Goal: Find specific page/section: Find specific page/section

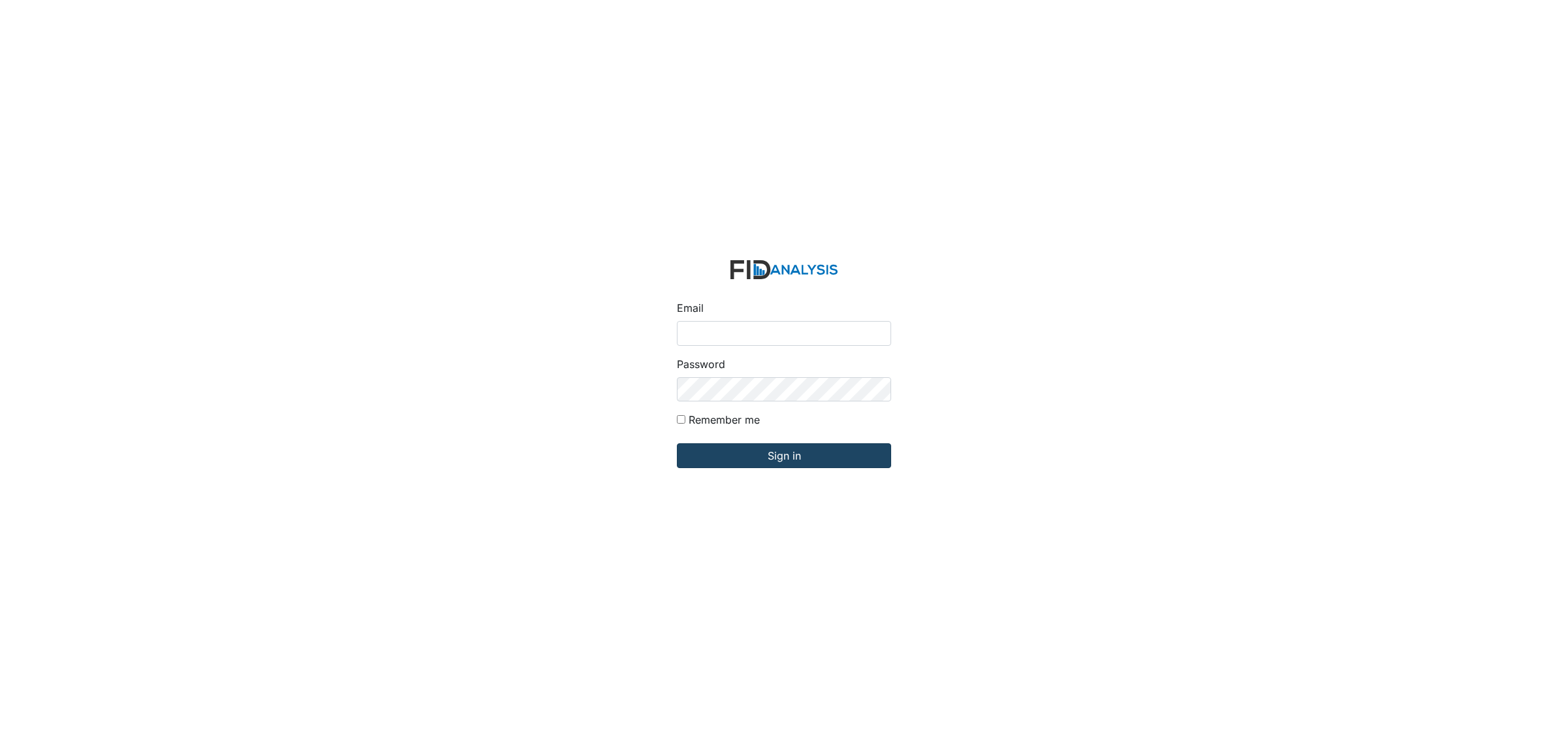
type input "[EMAIL_ADDRESS][DOMAIN_NAME]"
click at [845, 452] on input "Sign in" at bounding box center [783, 455] width 214 height 24
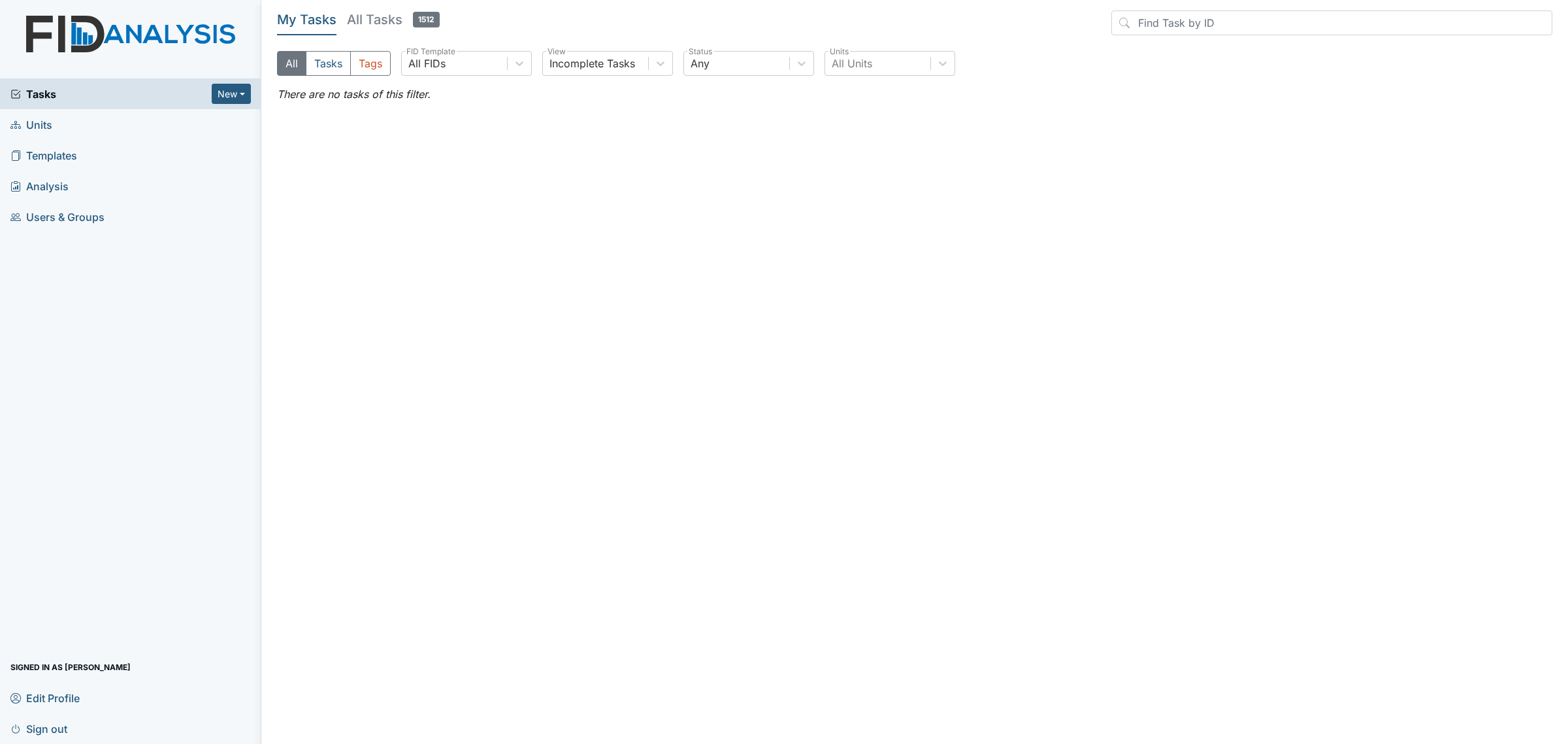
click at [33, 123] on span "Units" at bounding box center [31, 125] width 42 height 21
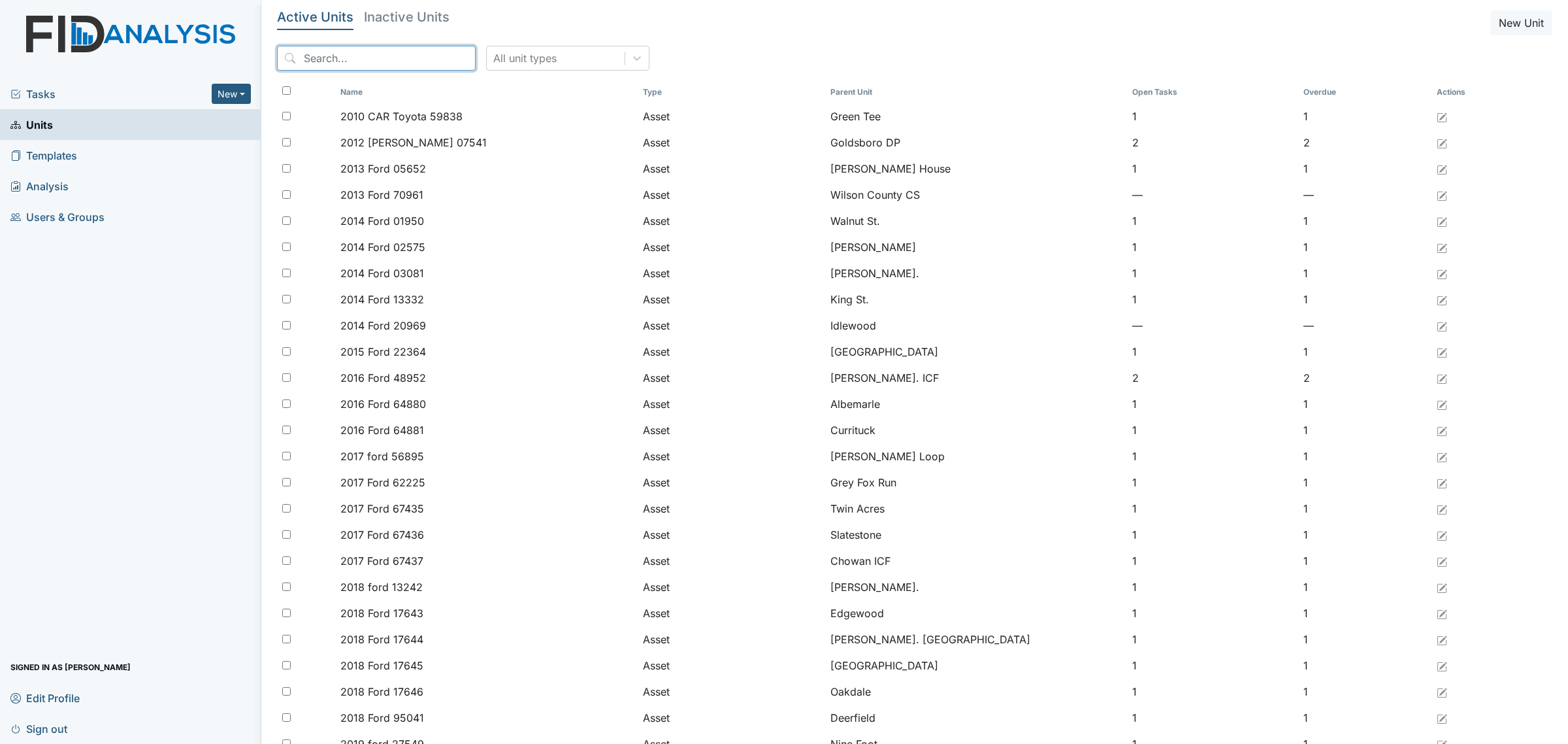
click at [390, 51] on input "search" at bounding box center [377, 58] width 199 height 24
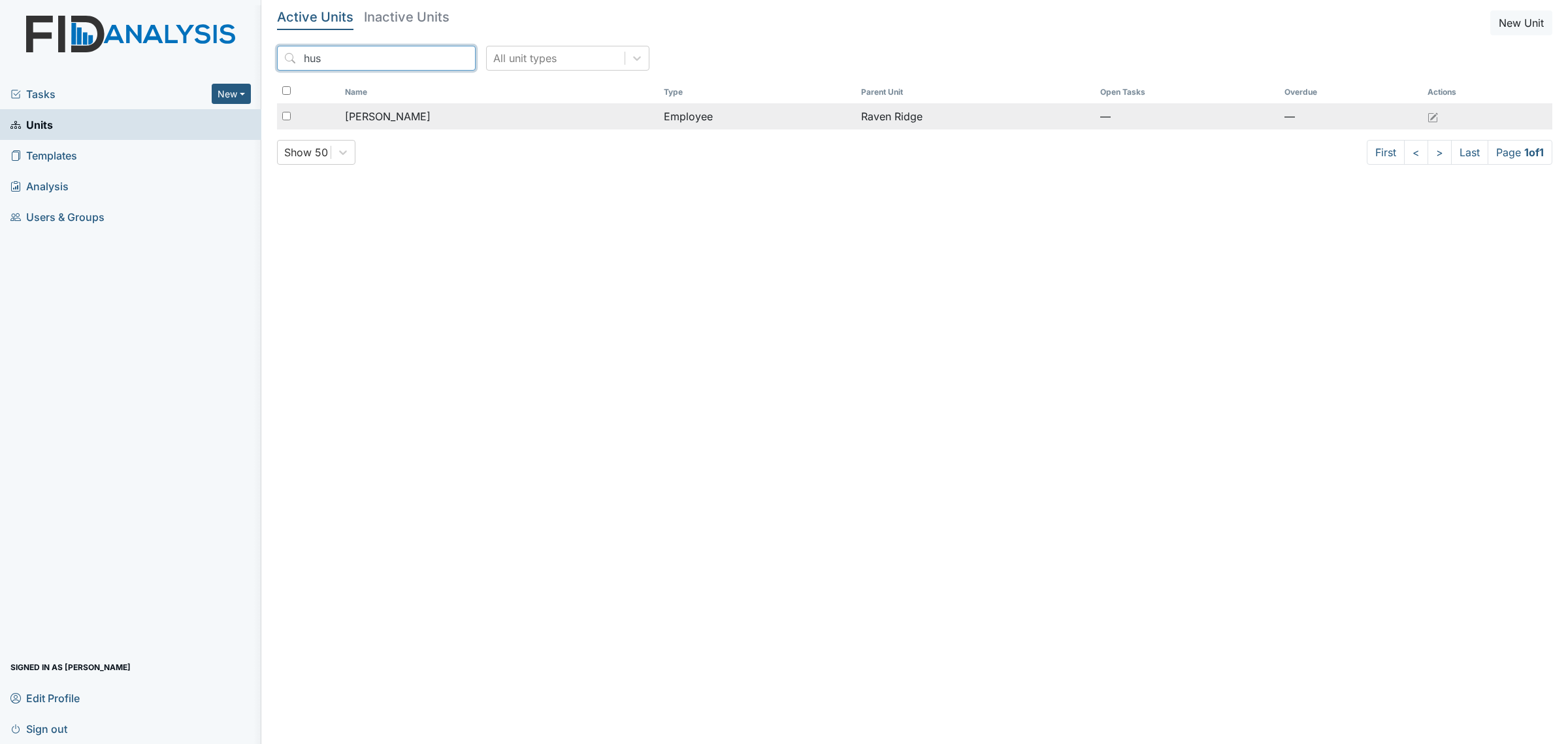
type input "hus"
click at [462, 108] on td "Hussey, Cassandra" at bounding box center [499, 116] width 319 height 26
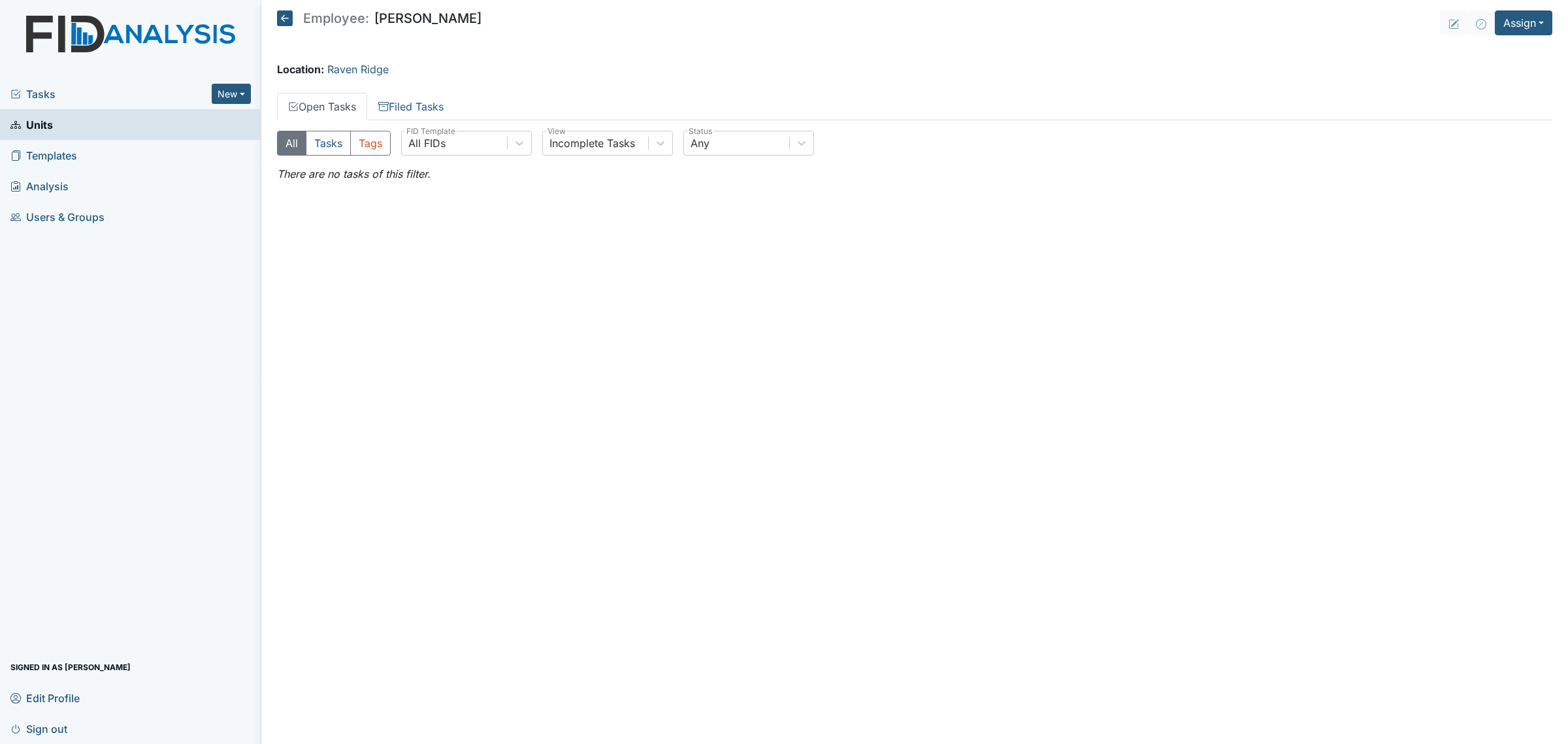
click at [290, 17] on icon at bounding box center [285, 18] width 16 height 16
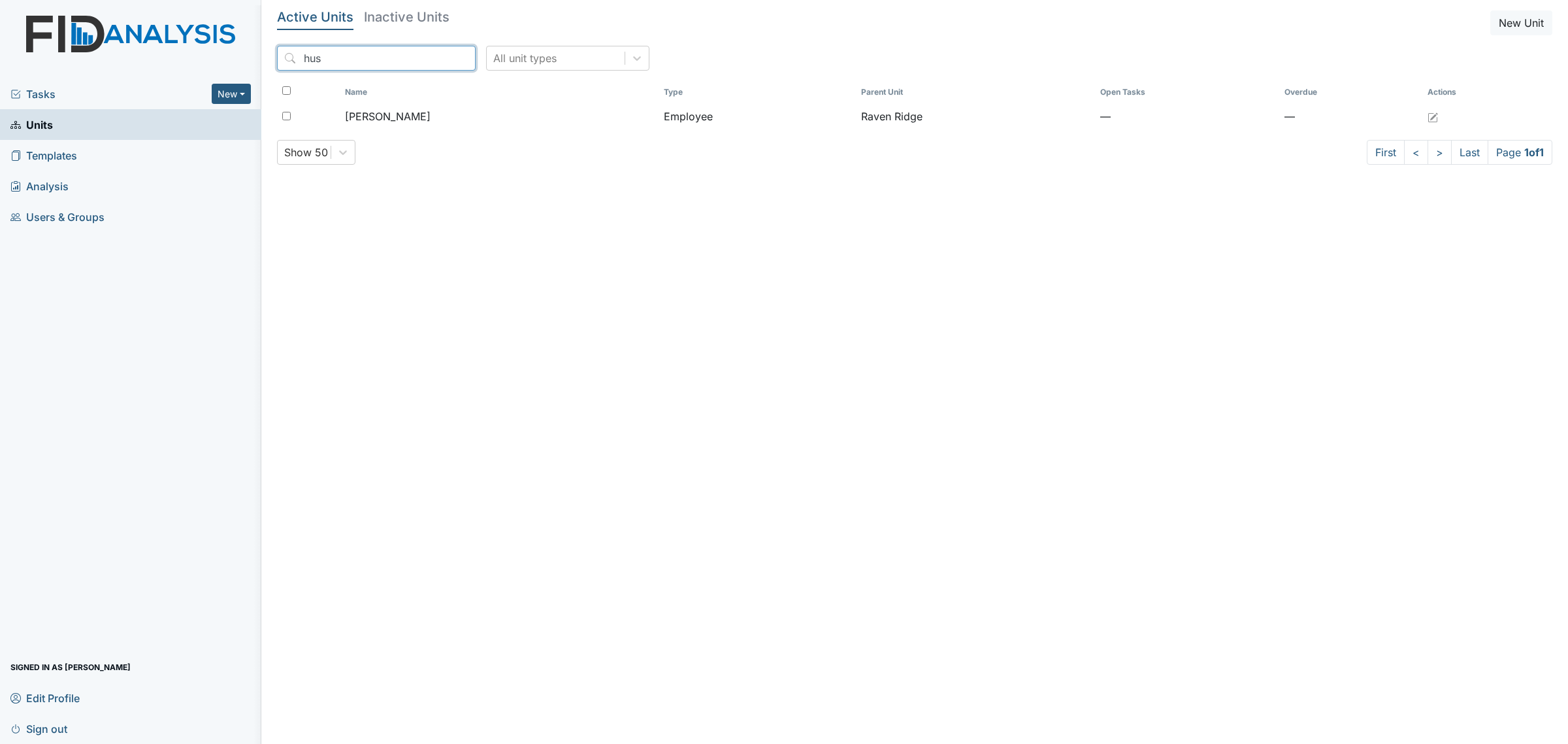
click at [384, 69] on input "hus" at bounding box center [377, 58] width 199 height 24
click at [358, 62] on input "defin" at bounding box center [377, 58] width 199 height 24
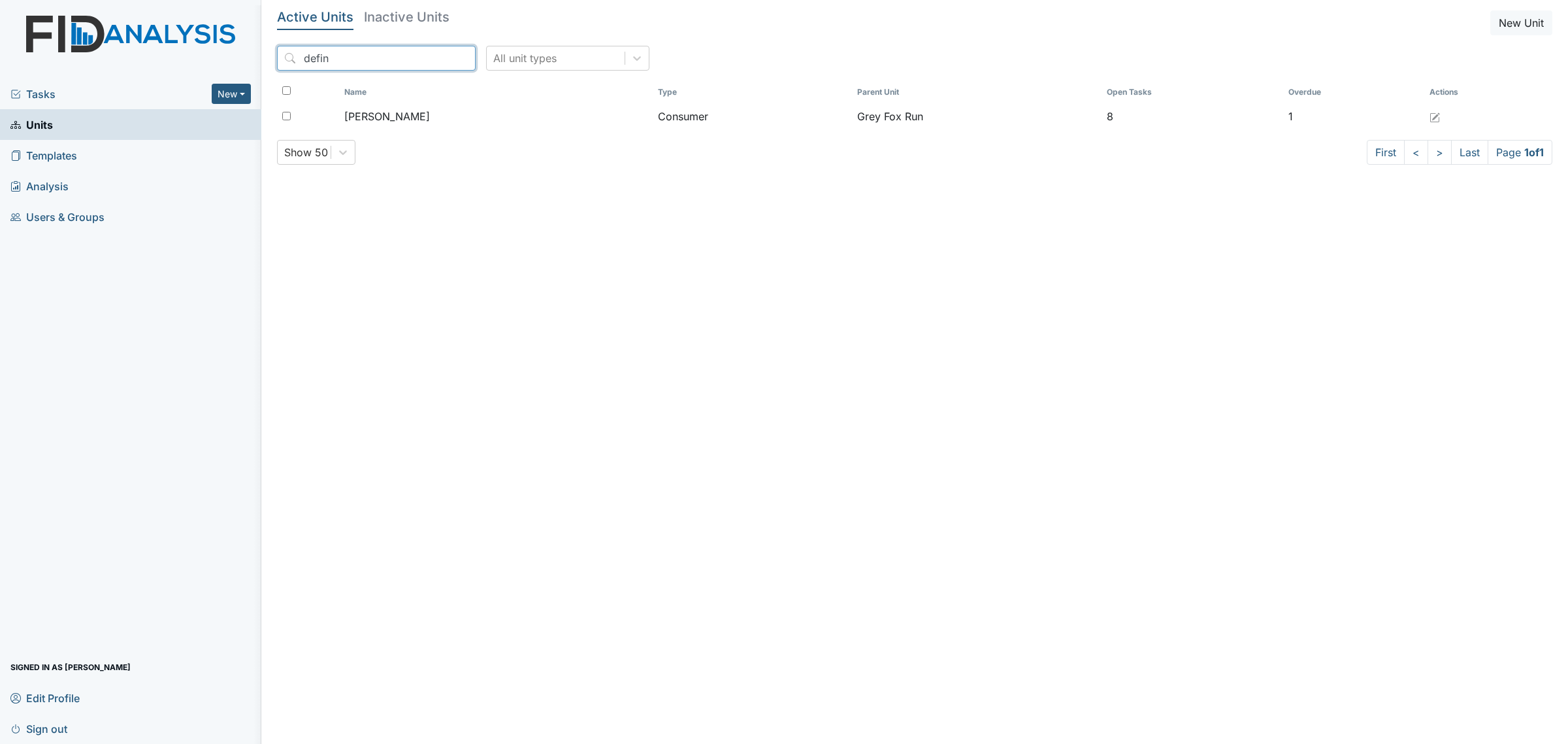
click at [358, 62] on input "defin" at bounding box center [377, 58] width 199 height 24
type input "lesl"
